Goal: Information Seeking & Learning: Learn about a topic

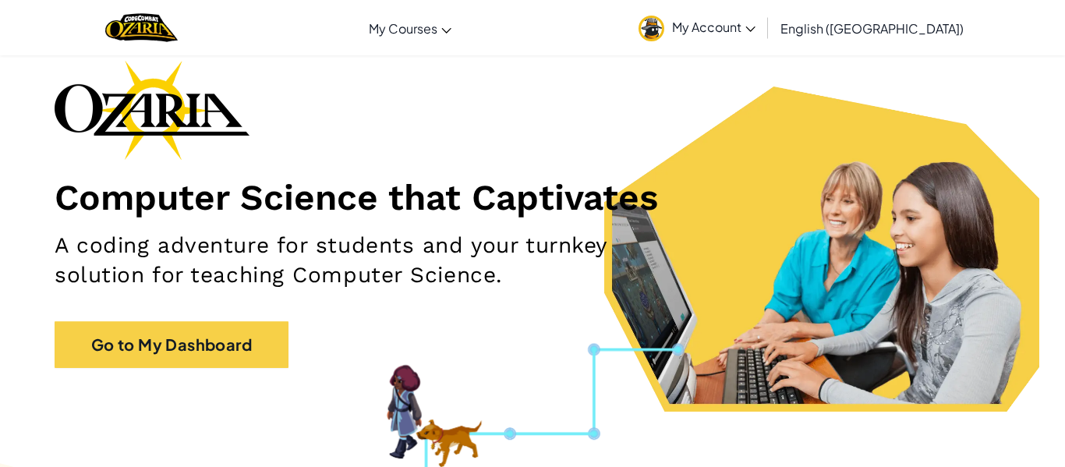
scroll to position [76, 0]
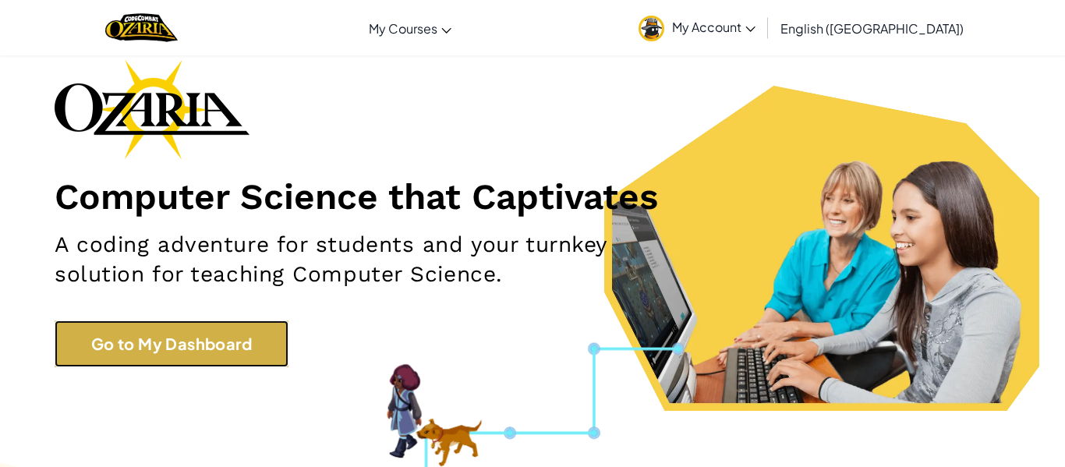
click at [273, 339] on link "Go to My Dashboard" at bounding box center [172, 343] width 234 height 47
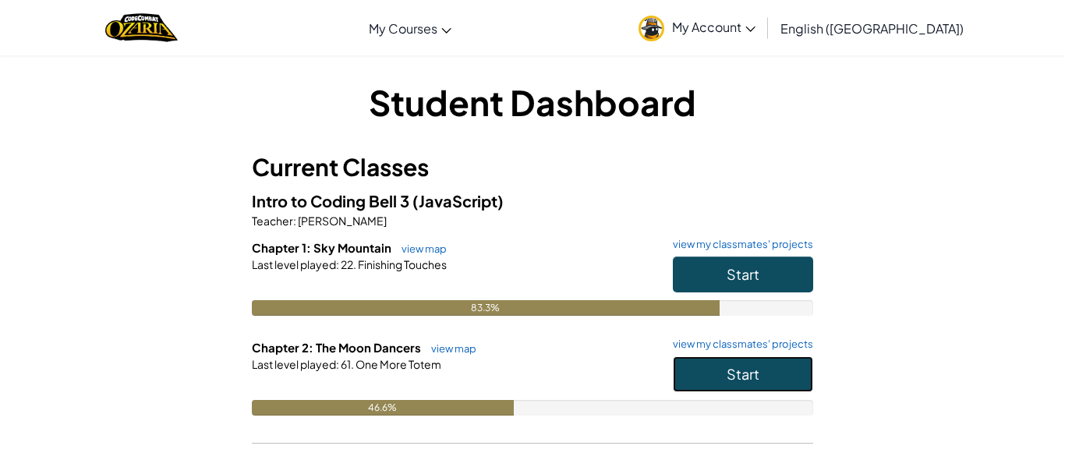
click at [766, 378] on button "Start" at bounding box center [743, 374] width 140 height 36
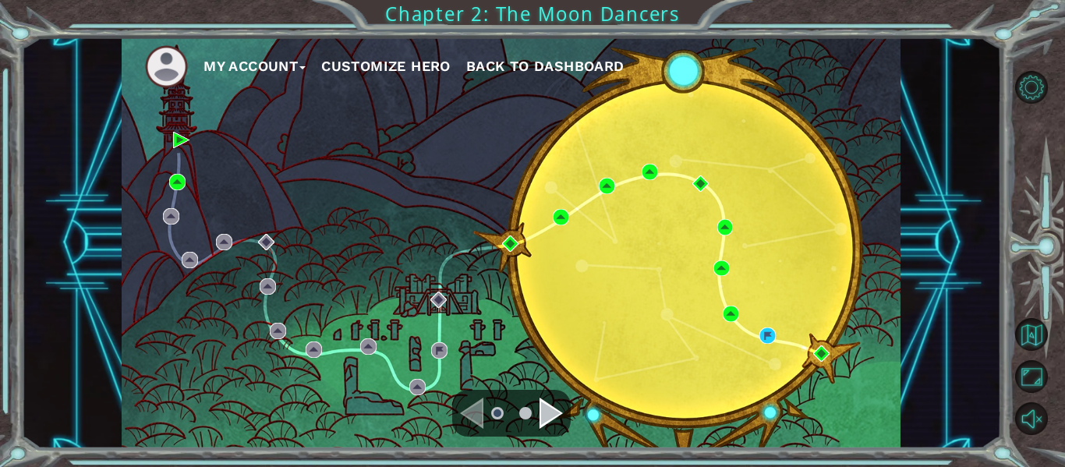
click at [542, 426] on div "Navigate to the next page" at bounding box center [550, 412] width 23 height 31
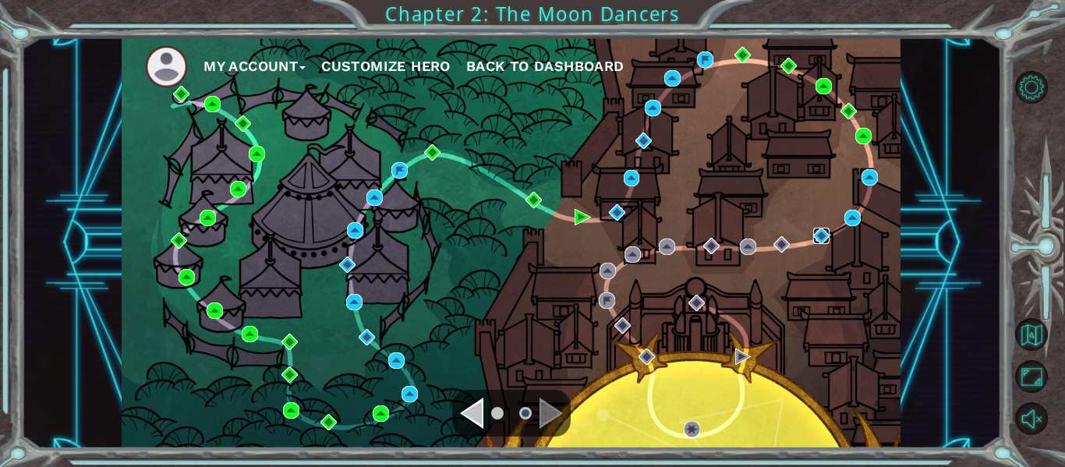
click at [814, 242] on img at bounding box center [821, 236] width 16 height 16
